Goal: Go to known website: Go to known website

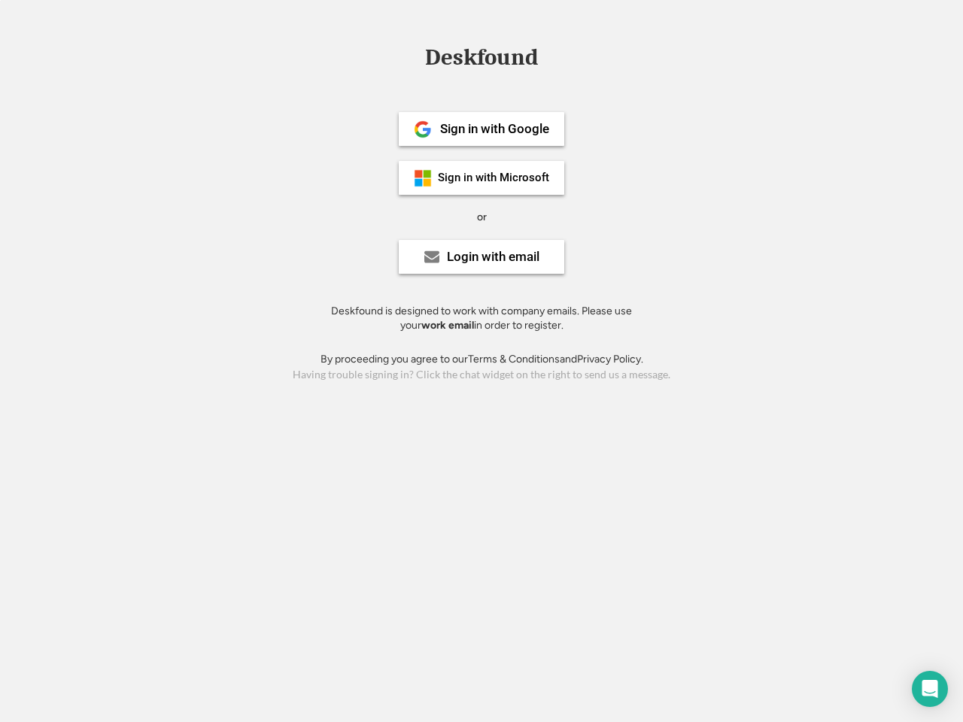
click at [482, 215] on div "or" at bounding box center [482, 217] width 10 height 15
click at [482, 60] on div "Deskfound" at bounding box center [482, 57] width 128 height 23
click at [412, 56] on div "Deskfound" at bounding box center [481, 60] width 963 height 29
click at [482, 60] on div "Deskfound" at bounding box center [482, 57] width 128 height 23
click at [482, 217] on div "or" at bounding box center [482, 217] width 10 height 15
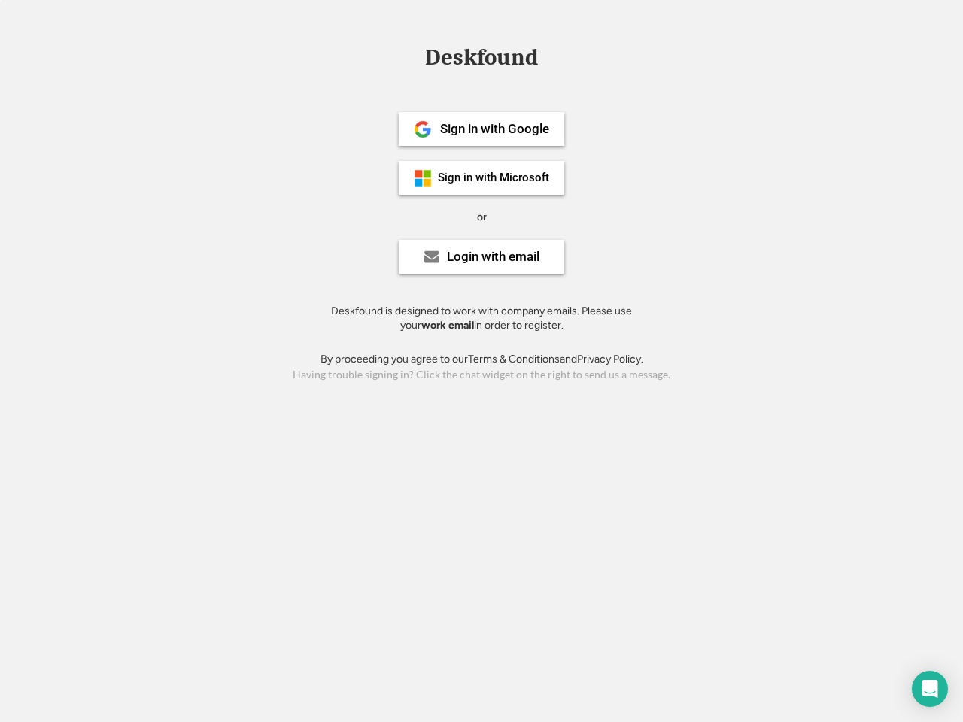
click at [482, 129] on div "Sign in with Google" at bounding box center [494, 129] width 109 height 13
click at [494, 129] on div "Sign in with Google" at bounding box center [494, 129] width 109 height 13
click at [423, 129] on img at bounding box center [423, 129] width 18 height 18
click at [482, 178] on div "Sign in with Microsoft" at bounding box center [493, 177] width 111 height 11
click at [494, 178] on div "Sign in with Microsoft" at bounding box center [493, 177] width 111 height 11
